Goal: Task Accomplishment & Management: Manage account settings

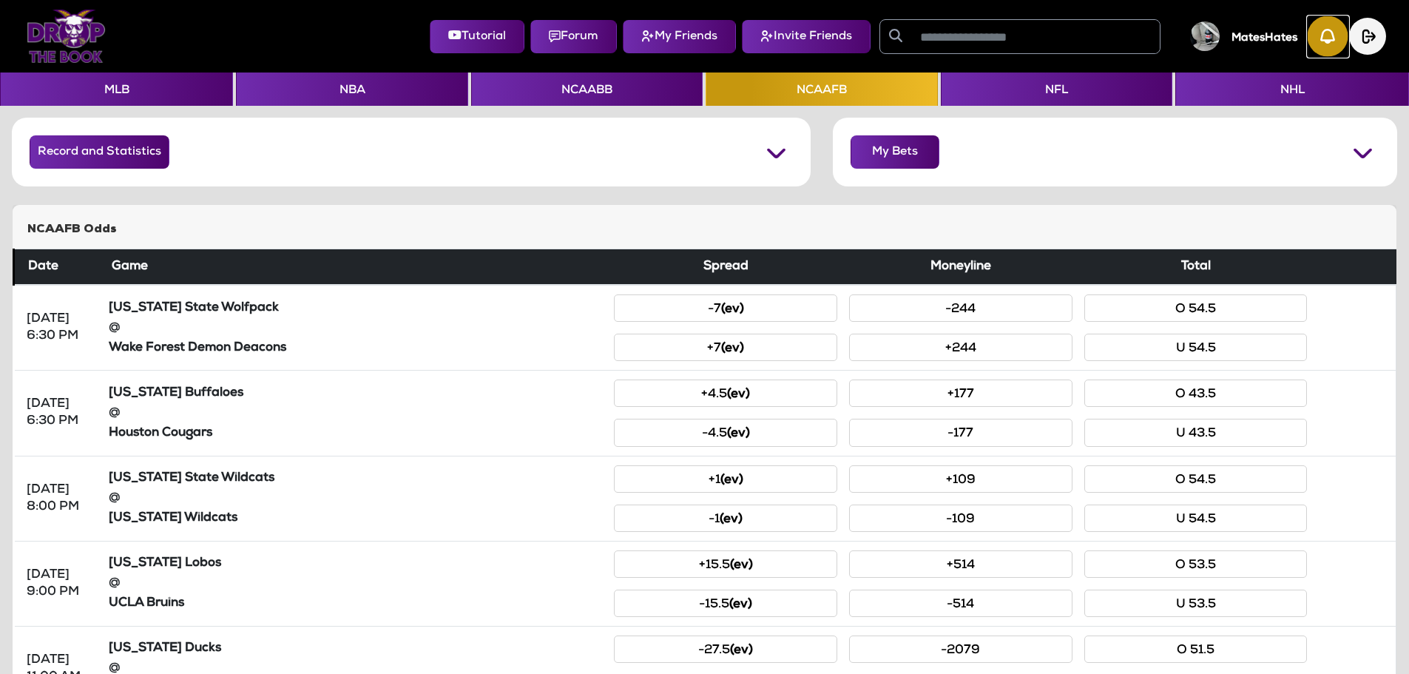
click at [1322, 38] on img "button" at bounding box center [1328, 36] width 41 height 41
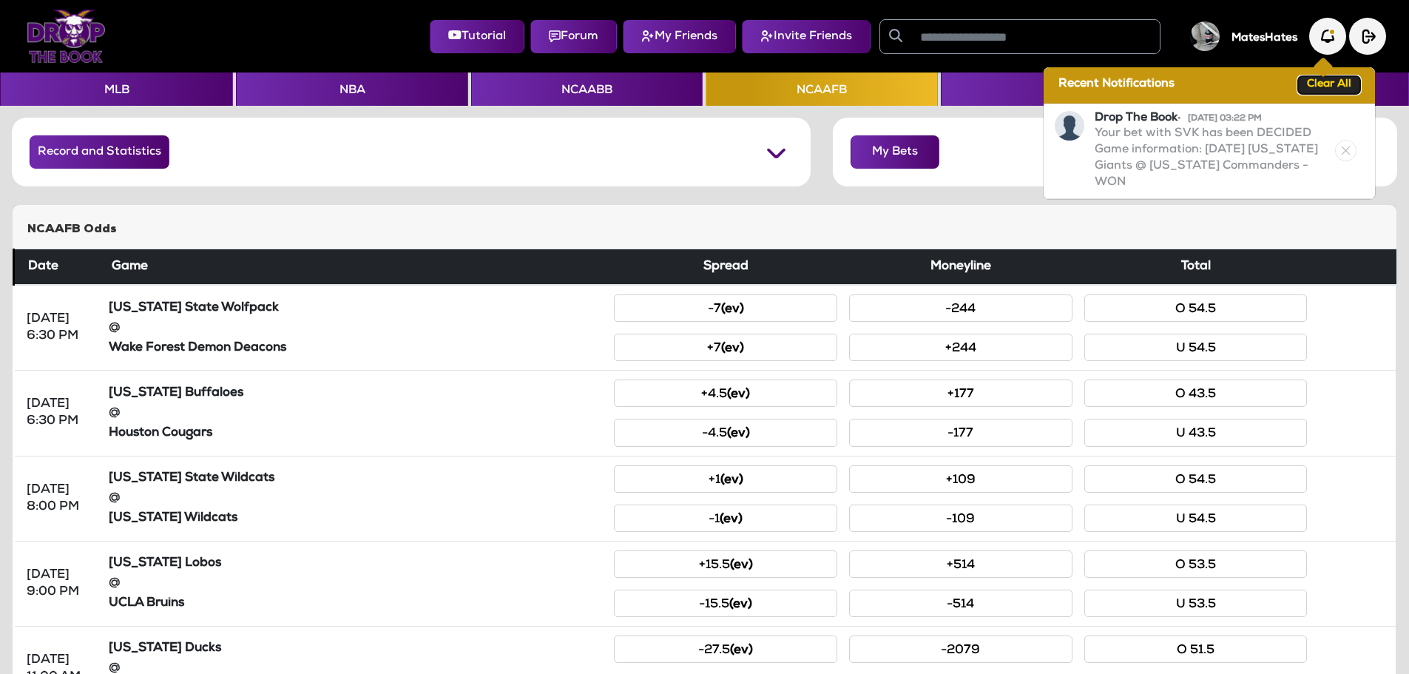
click at [1337, 80] on button "Clear All" at bounding box center [1329, 85] width 62 height 18
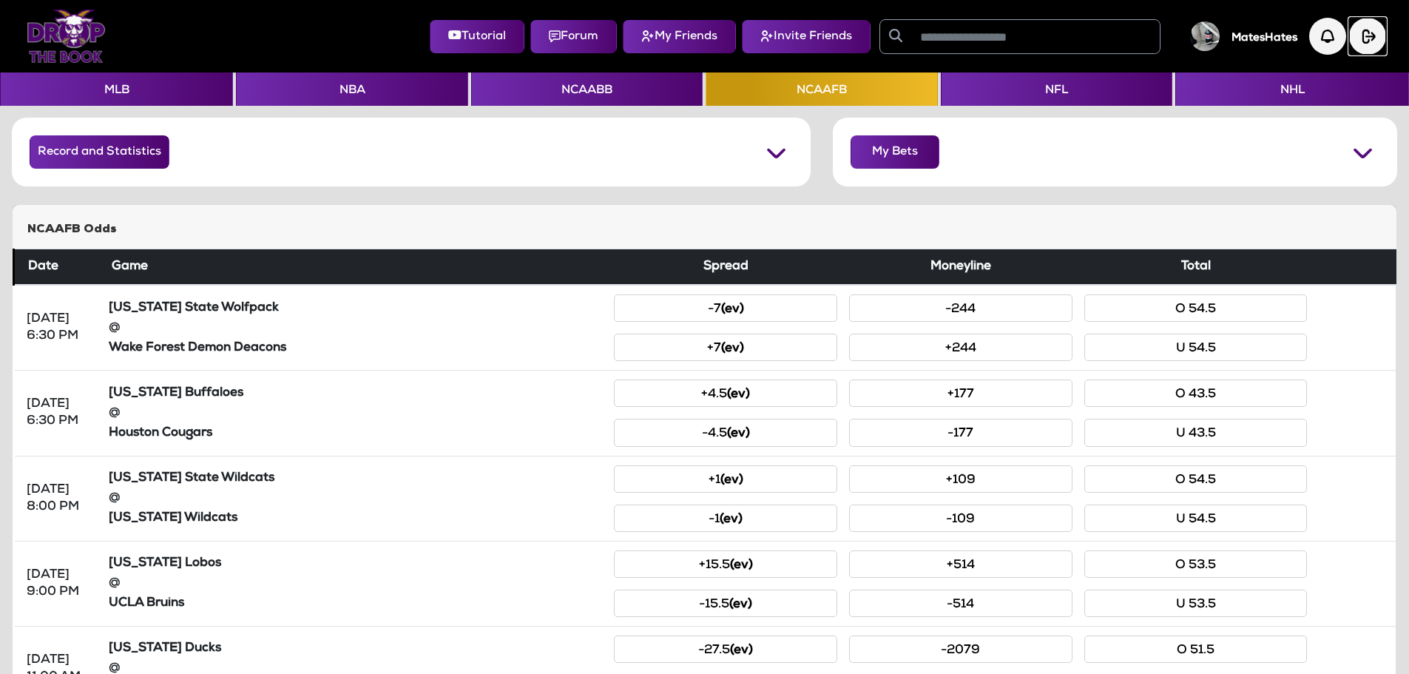
click at [1361, 41] on img "button" at bounding box center [1367, 36] width 37 height 37
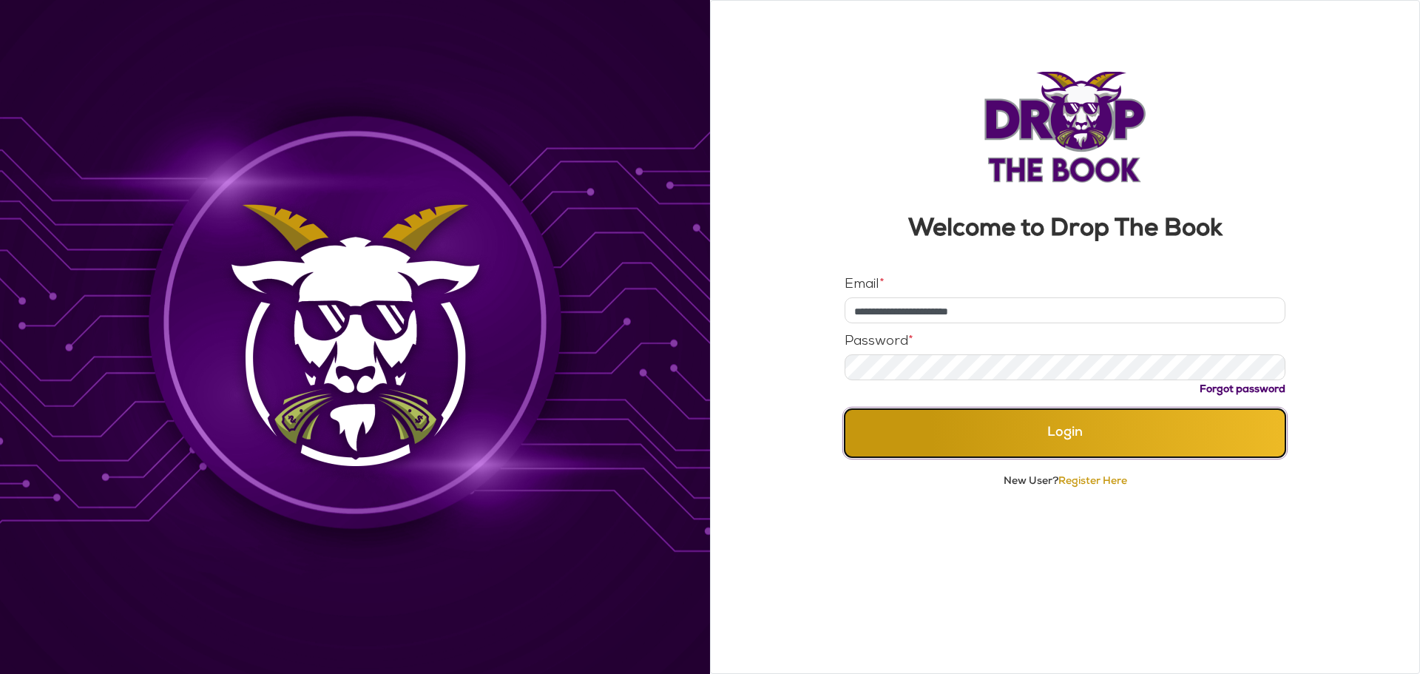
click at [1007, 438] on button "Login" at bounding box center [1066, 433] width 442 height 48
